Goal: Task Accomplishment & Management: Complete application form

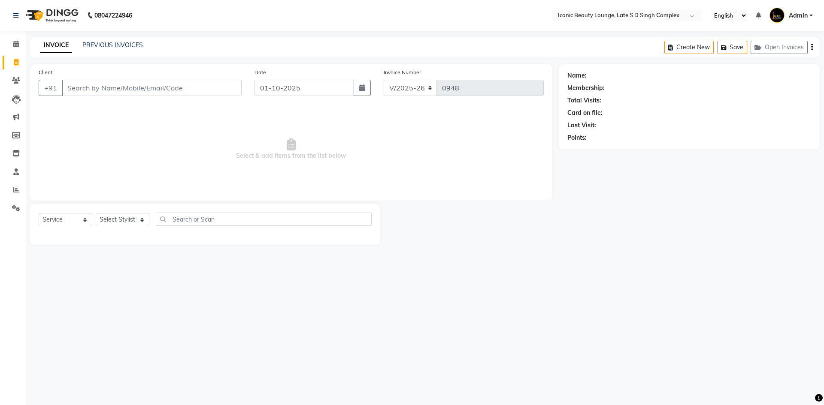
select select "6614"
select select "service"
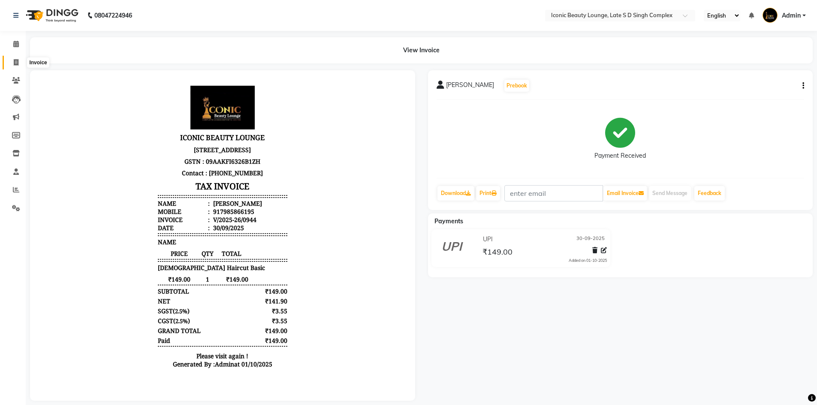
click at [15, 60] on icon at bounding box center [16, 62] width 5 height 6
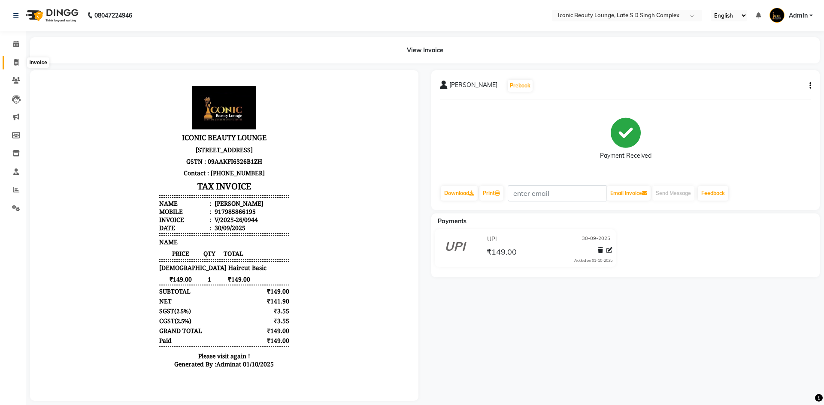
select select "service"
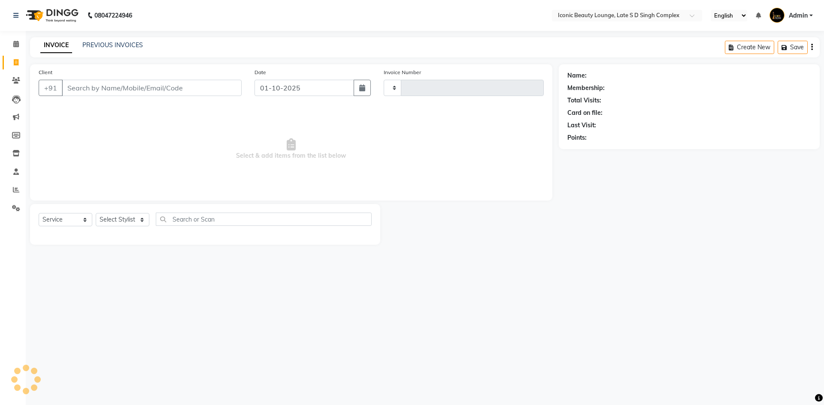
type input "0948"
select select "6614"
click at [88, 89] on input "Client" at bounding box center [152, 88] width 180 height 16
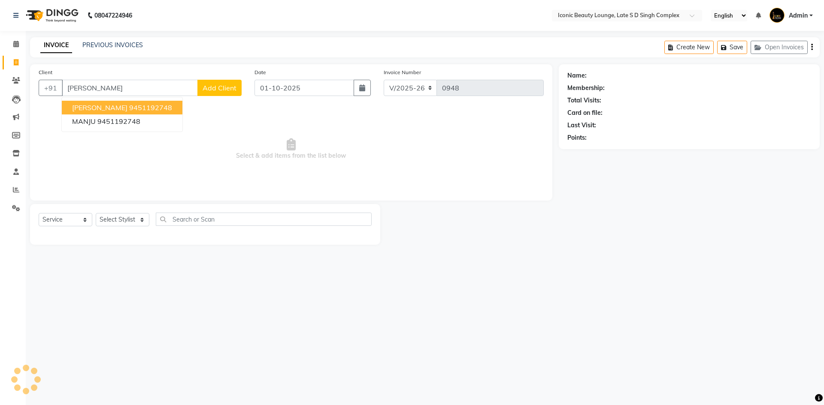
click at [129, 107] on ngb-highlight "9451192748" at bounding box center [150, 107] width 43 height 9
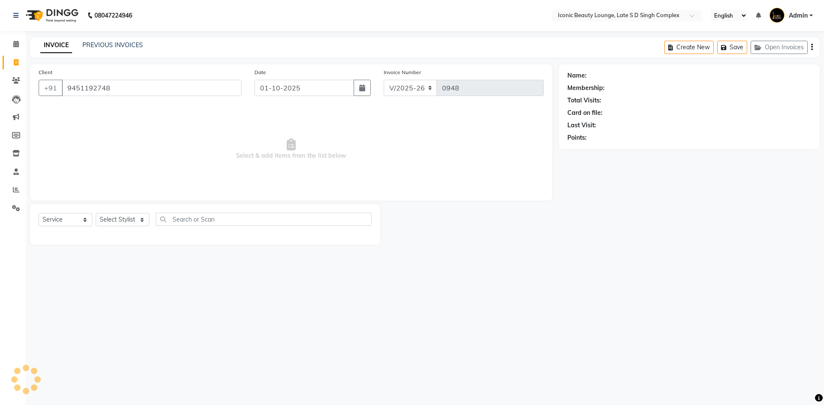
type input "9451192748"
click at [123, 223] on select "Select Stylist [PERSON_NAME] [PERSON_NAME] [PERSON_NAME] [PERSON_NAME] [PERSON_…" at bounding box center [123, 219] width 54 height 13
select select "58605"
click at [96, 213] on select "Select Stylist [PERSON_NAME] [PERSON_NAME] [PERSON_NAME] [PERSON_NAME] [PERSON_…" at bounding box center [123, 219] width 54 height 13
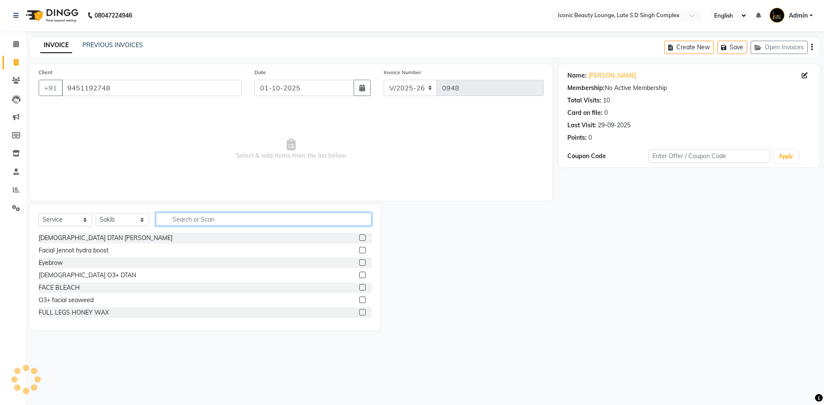
click at [239, 223] on input "text" at bounding box center [264, 219] width 216 height 13
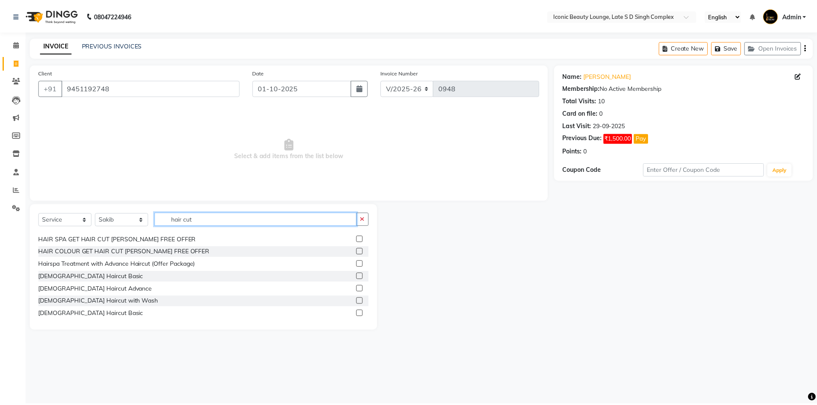
scroll to position [129, 0]
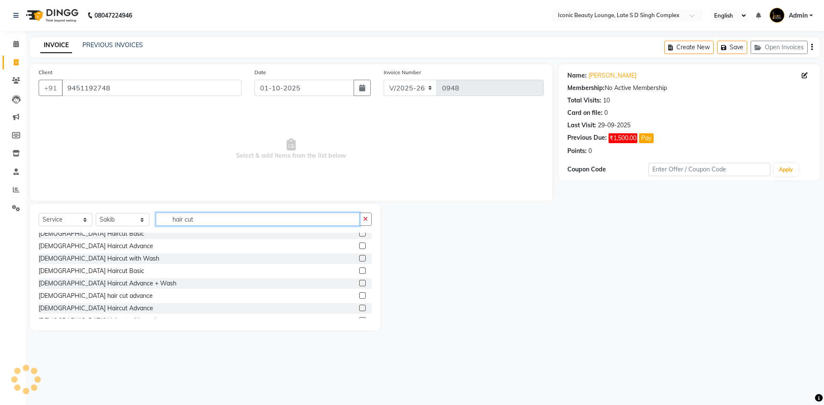
type input "hair cut"
click at [359, 270] on label at bounding box center [362, 271] width 6 height 6
click at [359, 270] on input "checkbox" at bounding box center [362, 272] width 6 height 6
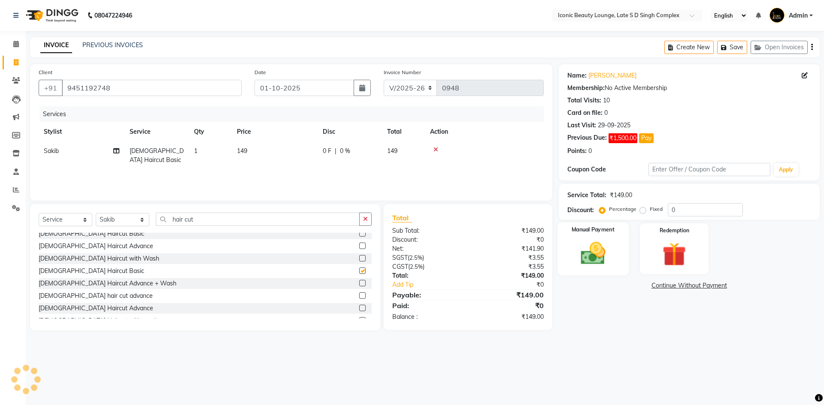
checkbox input "false"
click at [649, 209] on label "Fixed" at bounding box center [655, 209] width 13 height 8
click at [642, 209] on input "Fixed" at bounding box center [644, 209] width 6 height 6
radio input "true"
click at [649, 210] on label "Fixed" at bounding box center [655, 209] width 13 height 8
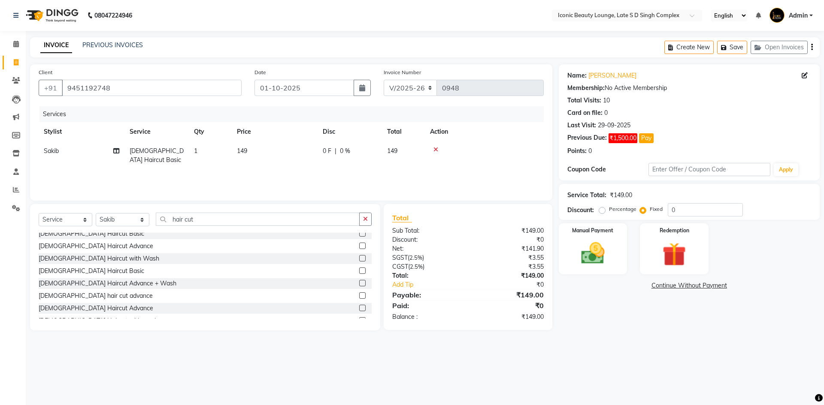
click at [642, 210] on input "Fixed" at bounding box center [644, 209] width 6 height 6
click at [611, 247] on img at bounding box center [593, 253] width 40 height 28
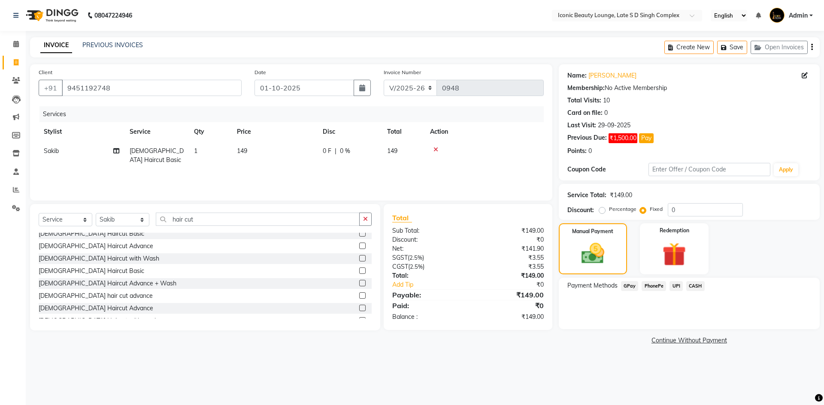
click at [691, 285] on span "CASH" at bounding box center [695, 286] width 18 height 10
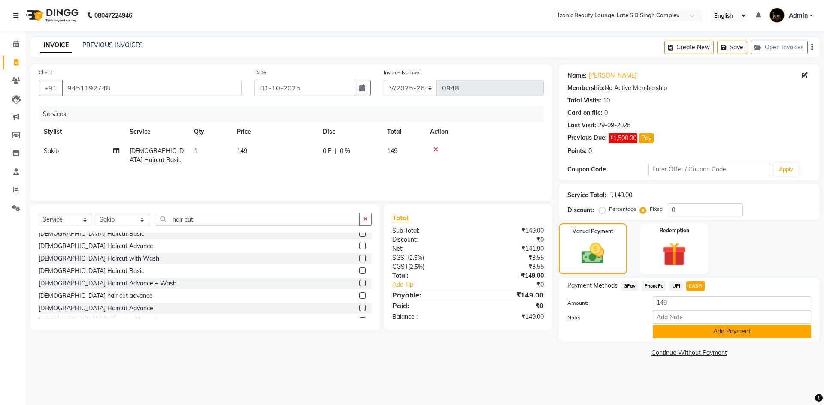
click at [676, 330] on button "Add Payment" at bounding box center [731, 331] width 158 height 13
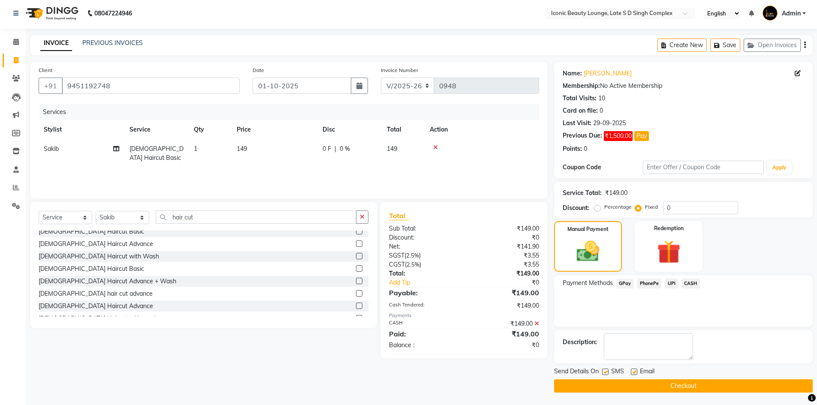
scroll to position [3, 0]
click at [691, 386] on button "Checkout" at bounding box center [683, 385] width 259 height 13
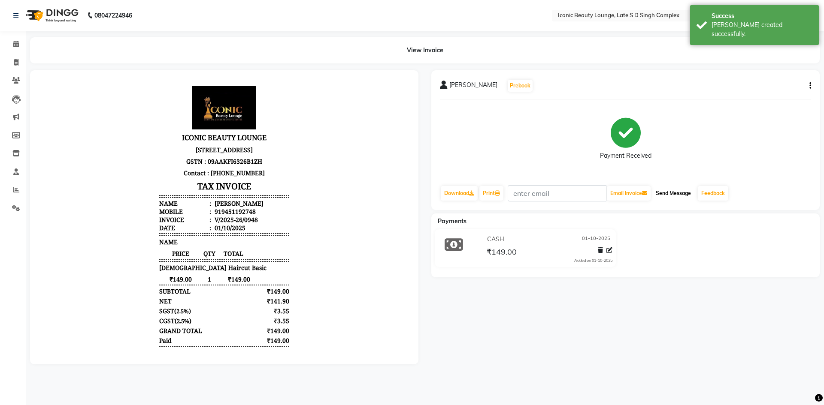
click at [669, 192] on button "Send Message" at bounding box center [673, 193] width 42 height 15
click at [465, 195] on link "Download" at bounding box center [459, 193] width 37 height 15
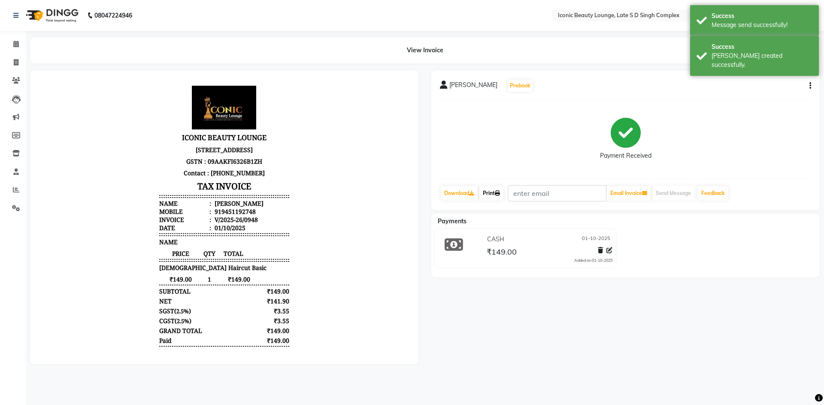
click at [492, 191] on link "Print" at bounding box center [491, 193] width 24 height 15
click at [18, 64] on icon at bounding box center [16, 62] width 5 height 6
select select "service"
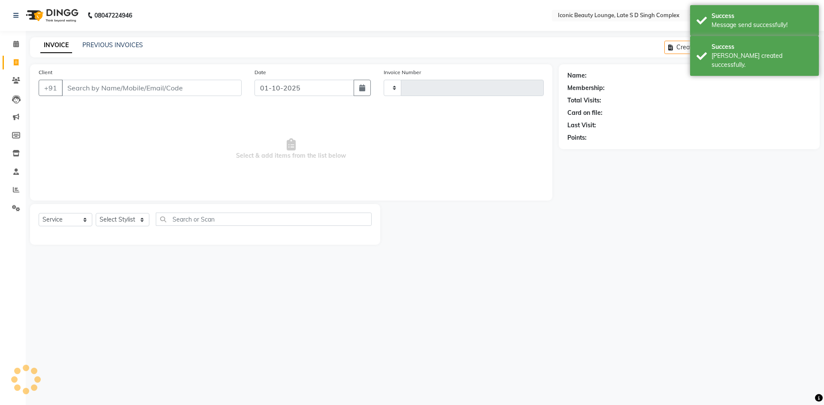
type input "0949"
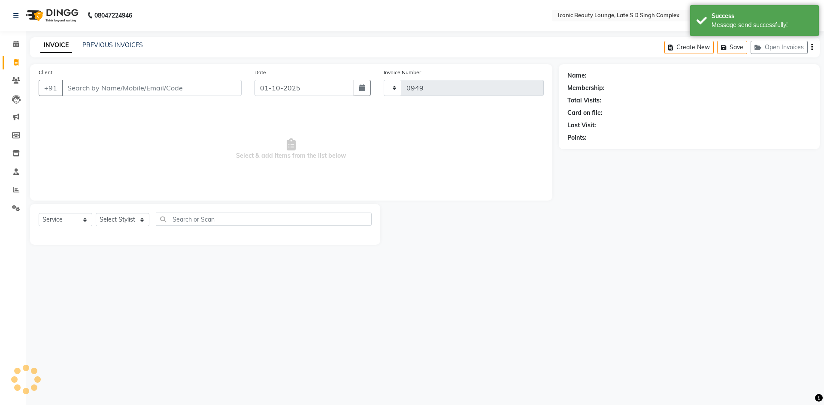
select select "6614"
